Goal: Answer question/provide support: Share knowledge or assist other users

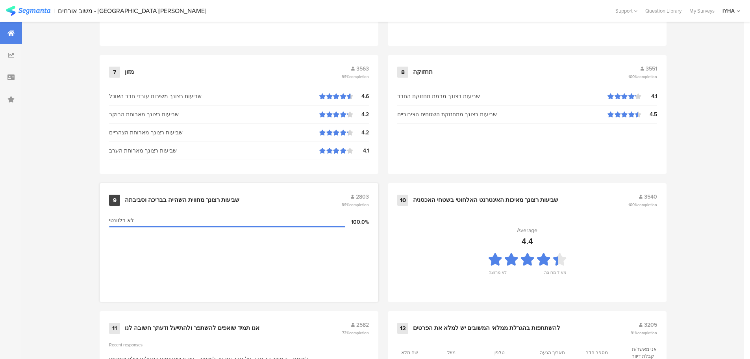
scroll to position [796, 0]
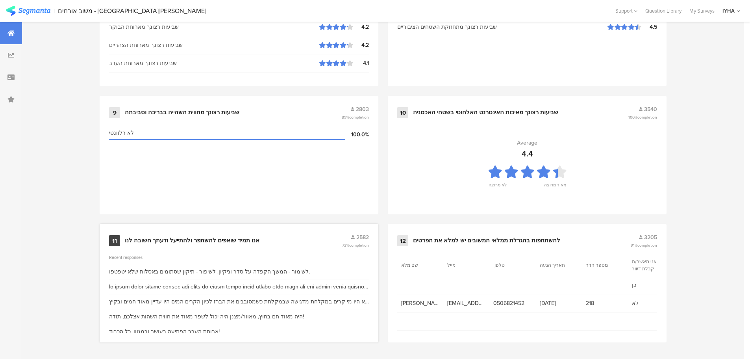
click at [214, 239] on div "אנו תמיד שואפים להשתפר ולהתייעל ודעתך חשובה לנו" at bounding box center [192, 241] width 135 height 8
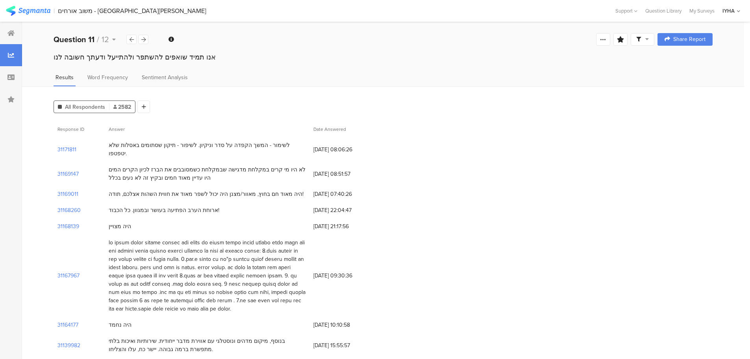
click at [262, 165] on div "לא היו מי קרים במקלחת מדגישה שבמקלחת כשמסובבים את הברז לכיון הקרים המים היו עדי…" at bounding box center [207, 173] width 197 height 17
click at [262, 190] on div "היה מאוד חם בחוץ, מאוור/מצנן היה יכול לשפר מאוד את חווית השהות אצלכם, תודה!" at bounding box center [206, 194] width 195 height 8
